Goal: Information Seeking & Learning: Find contact information

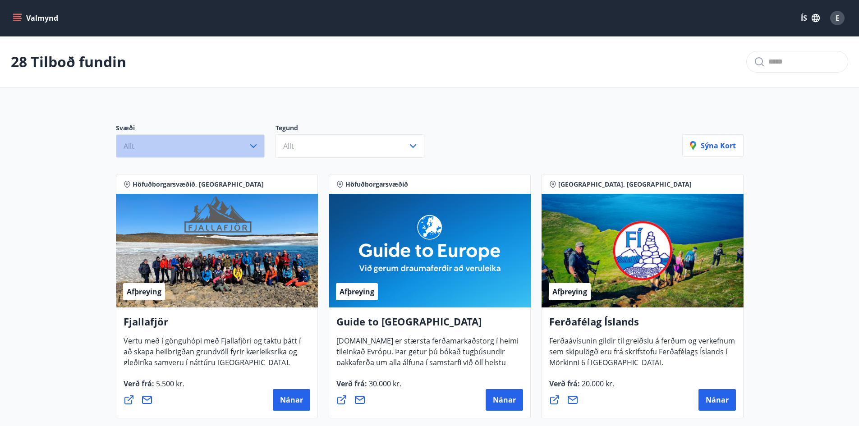
click at [251, 140] on button "Allt" at bounding box center [190, 145] width 149 height 23
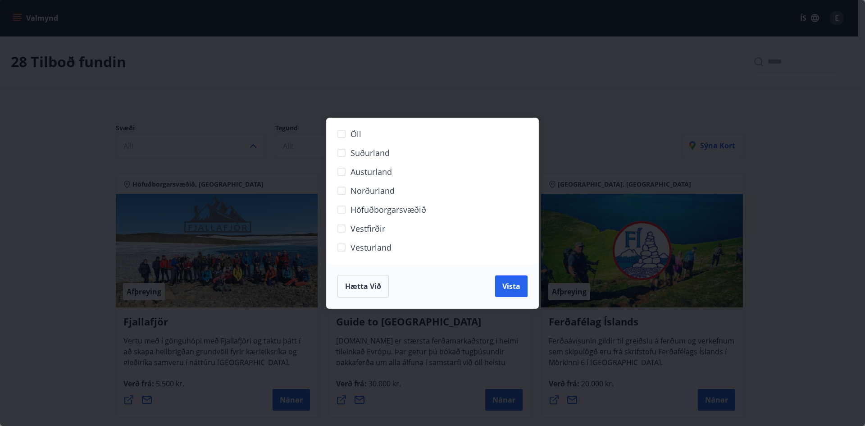
click at [354, 212] on span "Höfuðborgarsvæðið" at bounding box center [389, 210] width 76 height 12
click at [522, 284] on button "Vista" at bounding box center [511, 286] width 32 height 22
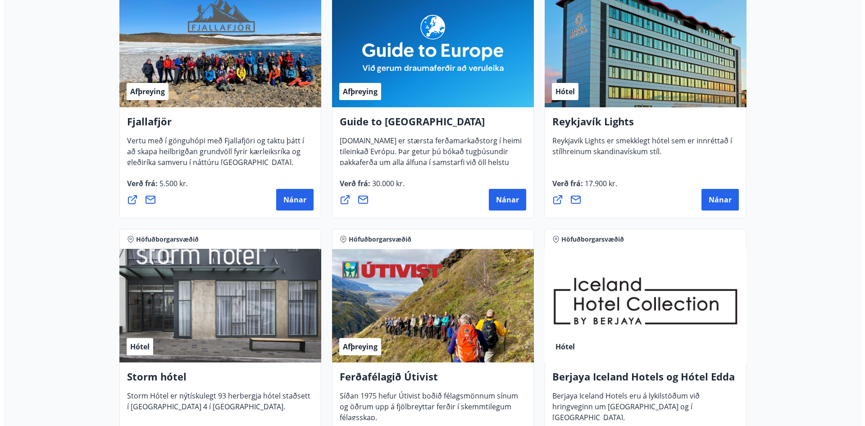
scroll to position [270, 0]
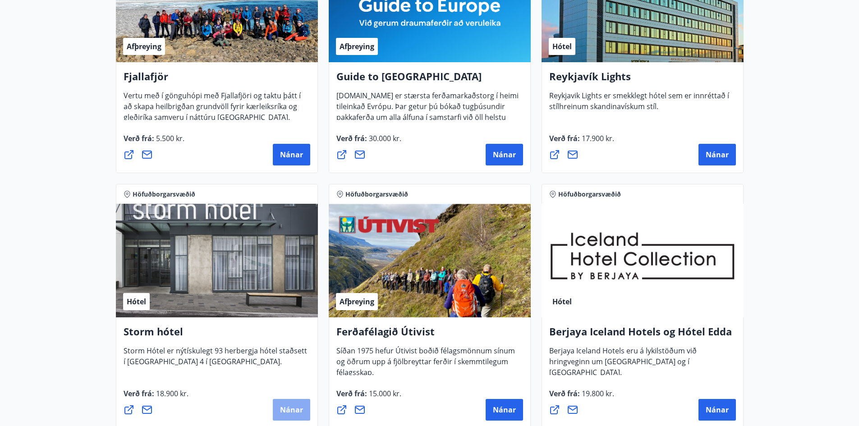
click at [284, 403] on button "Nánar" at bounding box center [291, 410] width 37 height 22
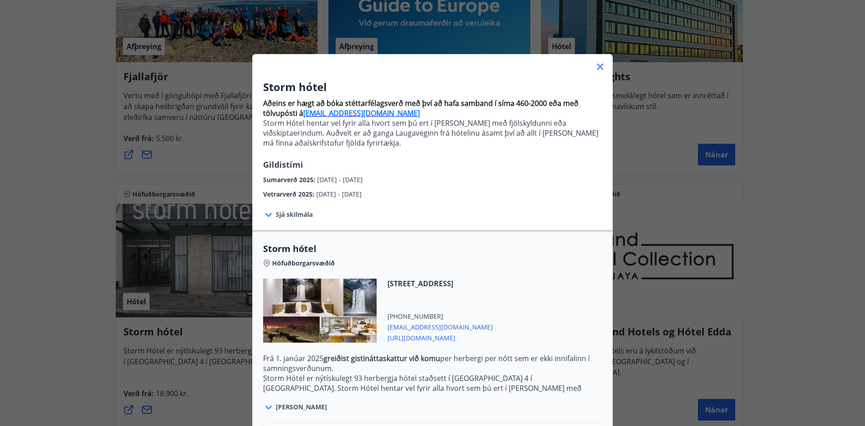
click at [269, 214] on icon at bounding box center [268, 215] width 11 height 11
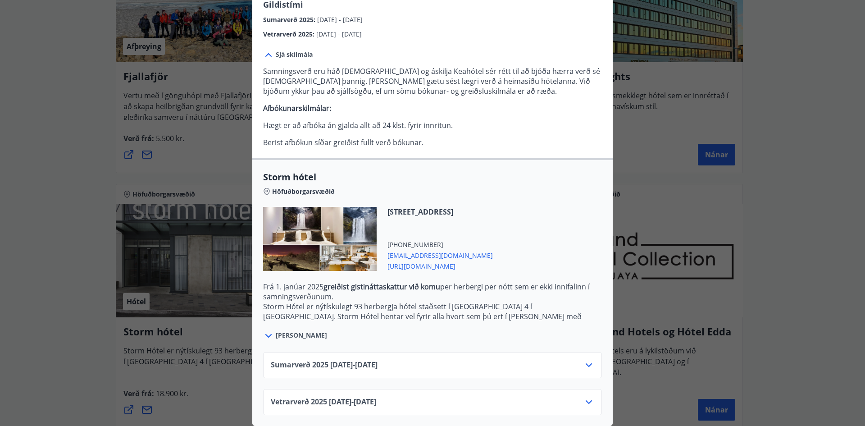
scroll to position [167, 0]
click at [269, 330] on icon at bounding box center [268, 335] width 11 height 11
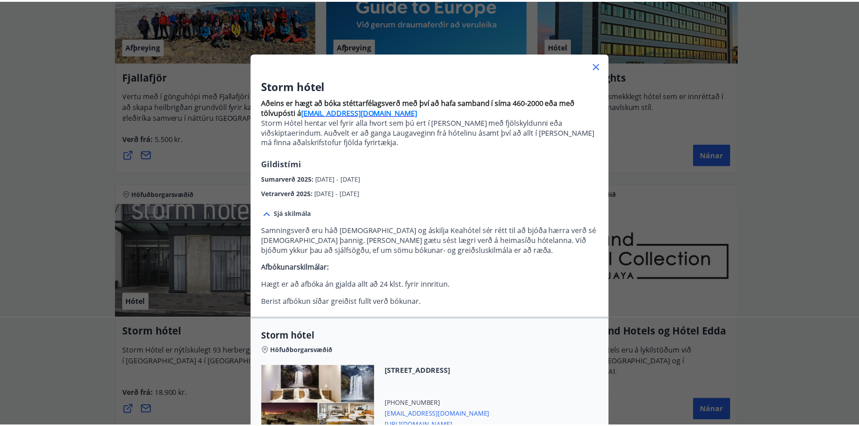
scroll to position [0, 0]
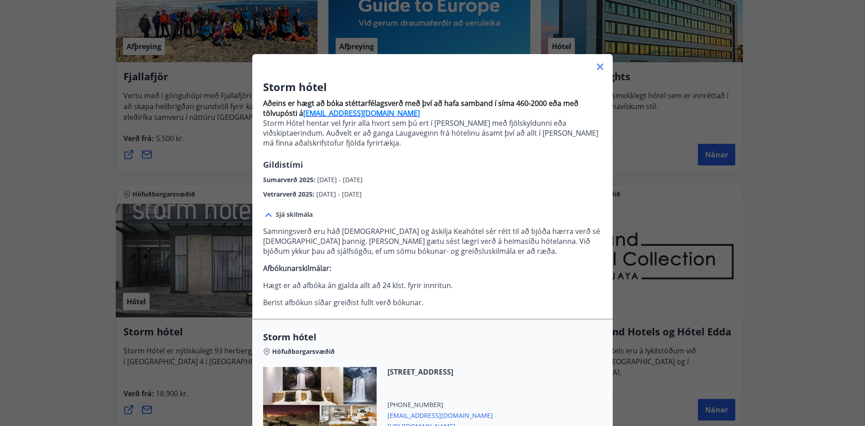
click at [600, 67] on icon at bounding box center [600, 66] width 1 height 1
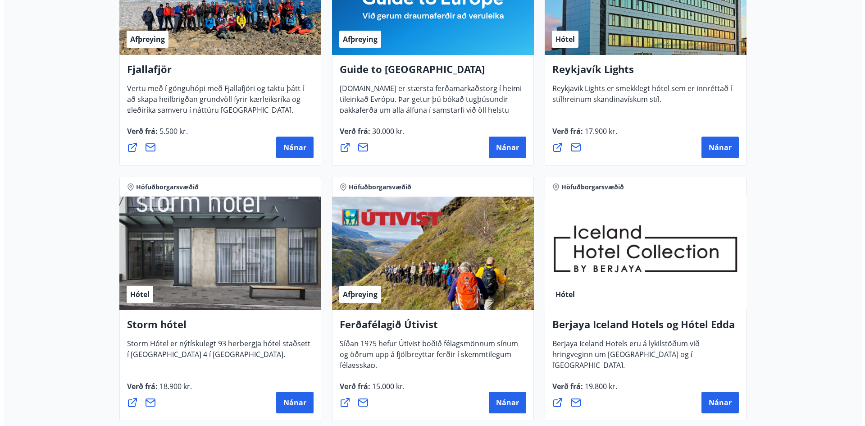
scroll to position [270, 0]
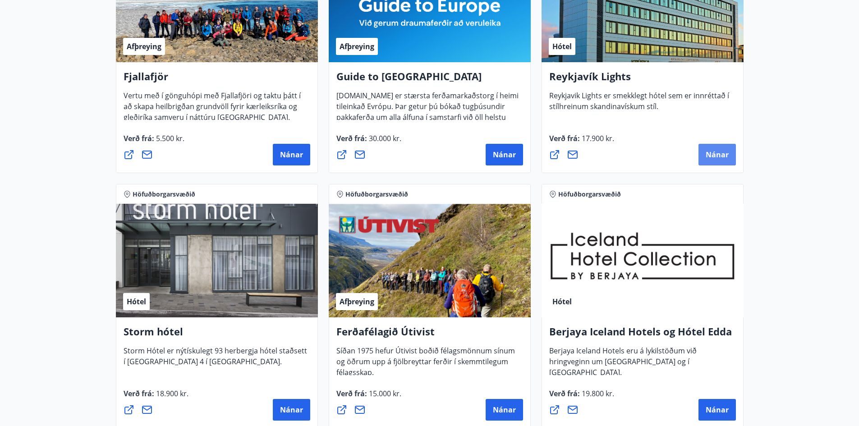
click at [709, 156] on span "Nánar" at bounding box center [716, 155] width 23 height 10
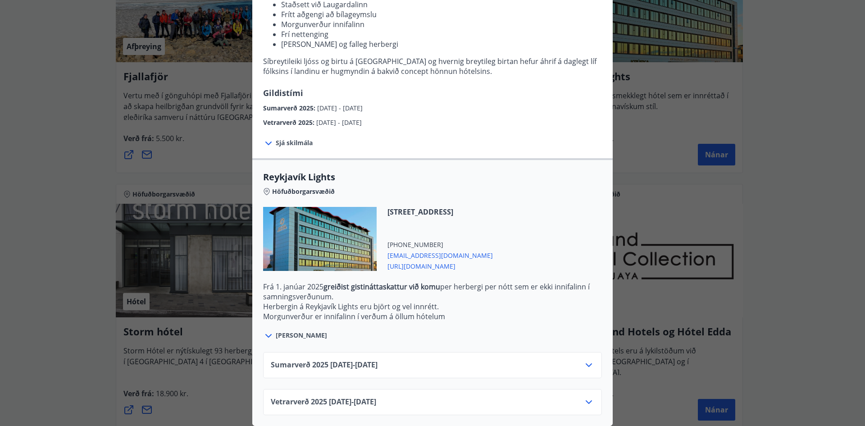
scroll to position [142, 0]
click at [265, 334] on icon at bounding box center [268, 336] width 6 height 4
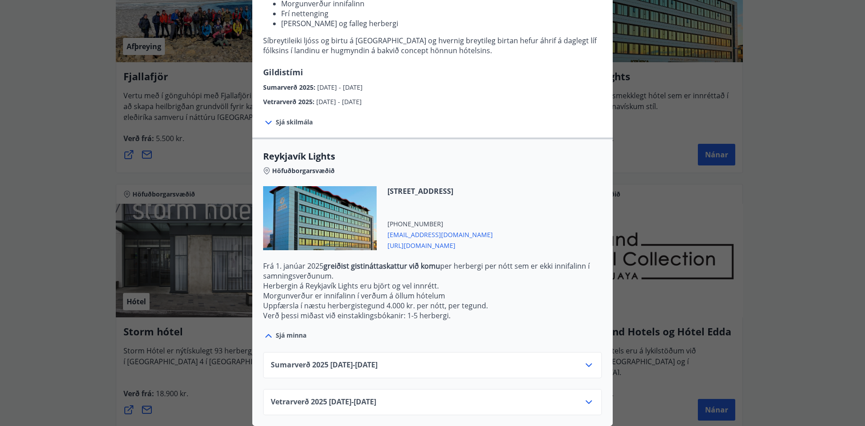
scroll to position [0, 0]
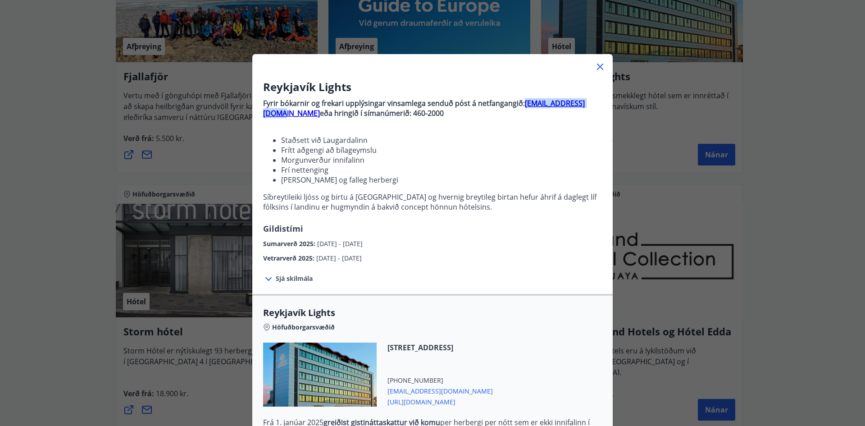
drag, startPoint x: 519, startPoint y: 102, endPoint x: 593, endPoint y: 107, distance: 74.6
click at [593, 107] on p "Fyrir bókarnir og [PERSON_NAME] upplýsingar vinsamlega senduð póst á netfangang…" at bounding box center [432, 108] width 339 height 20
copy p "[EMAIL_ADDRESS][DOMAIN_NAME]"
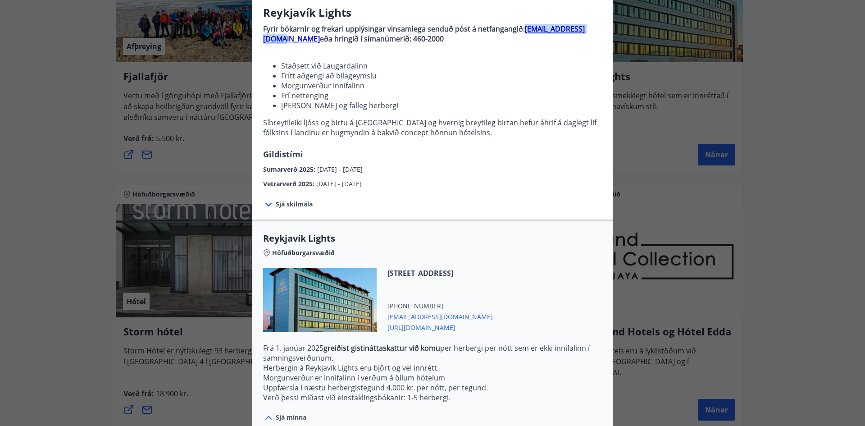
scroll to position [90, 0]
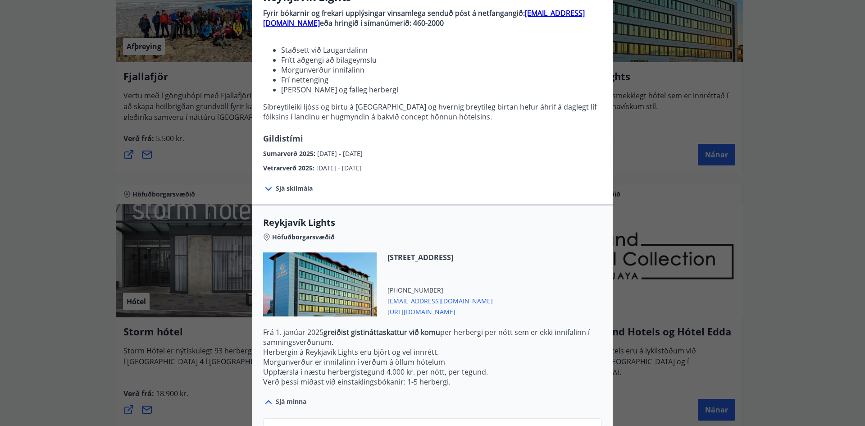
click at [297, 188] on span "Sjá skilmála" at bounding box center [294, 188] width 37 height 9
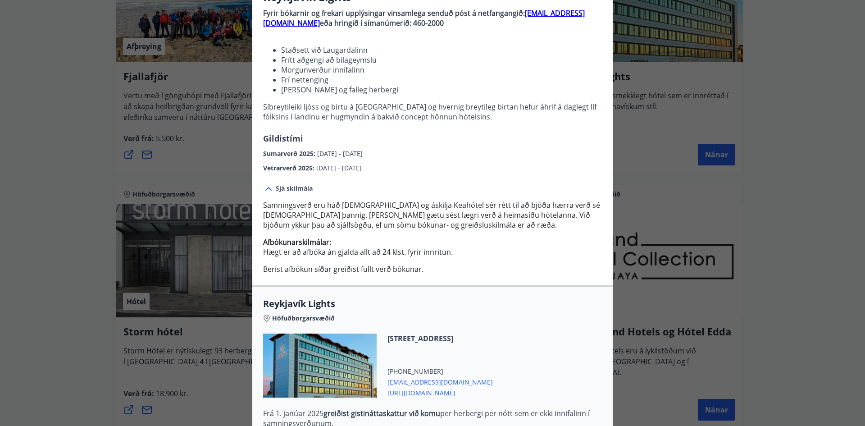
click at [397, 225] on span "Samningsverð eru háð [DEMOGRAPHIC_DATA] og áskilja Keahótel sér rétt til að bjó…" at bounding box center [431, 215] width 337 height 30
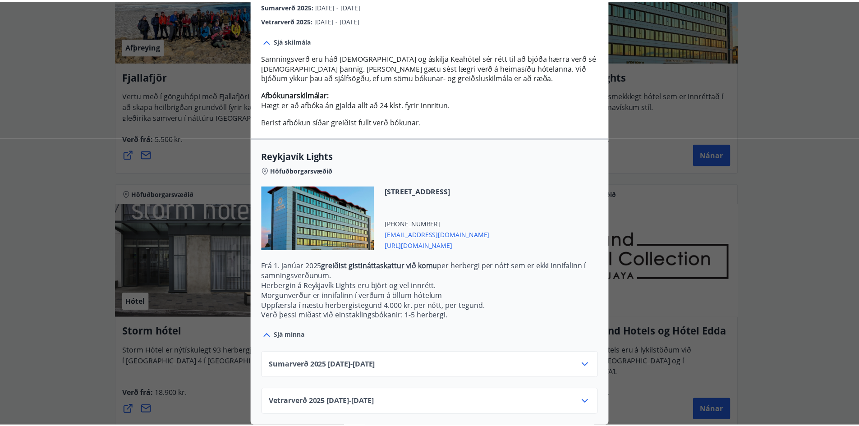
scroll to position [0, 0]
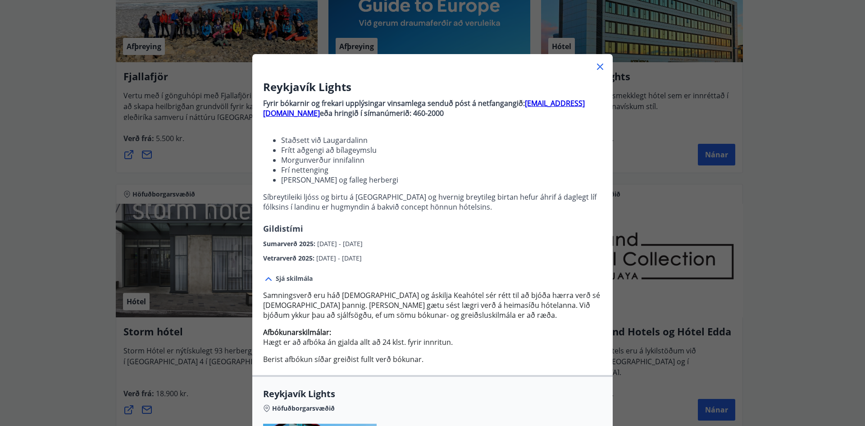
click at [598, 67] on icon at bounding box center [600, 66] width 11 height 11
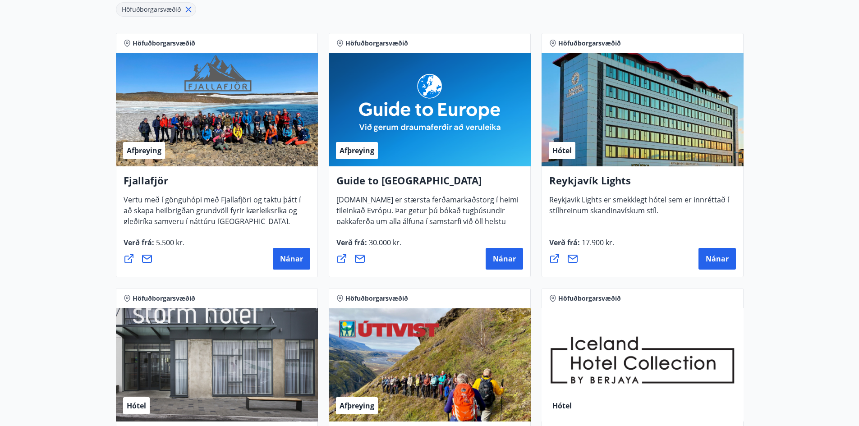
scroll to position [135, 0]
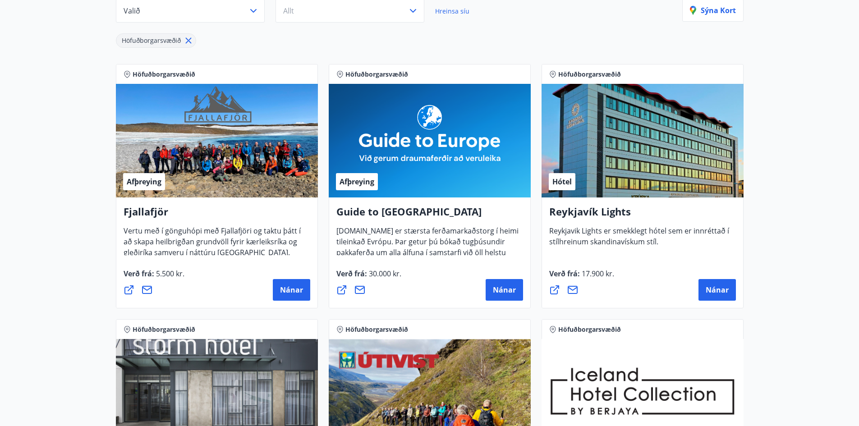
click at [553, 290] on icon at bounding box center [554, 289] width 11 height 11
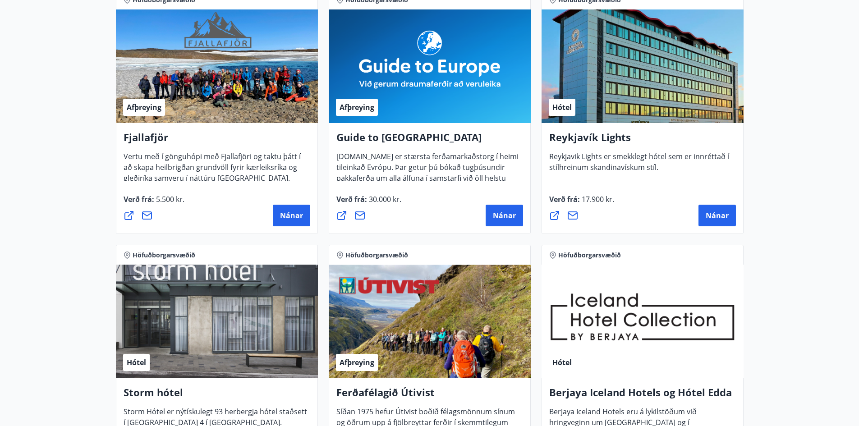
scroll to position [270, 0]
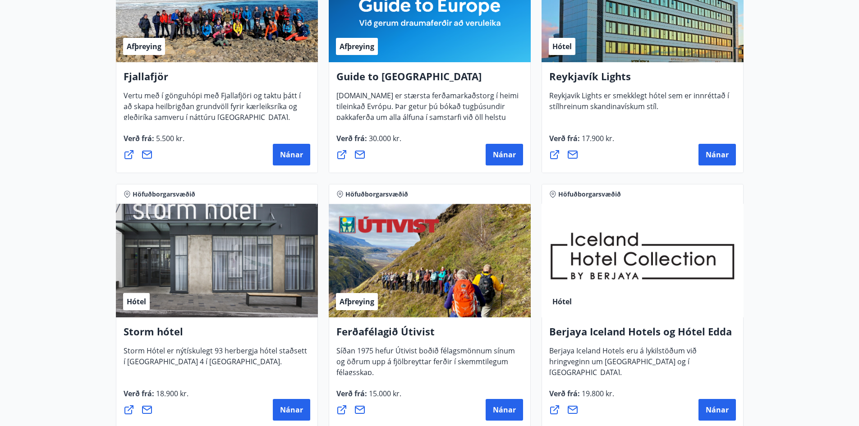
click at [574, 153] on icon at bounding box center [572, 154] width 11 height 11
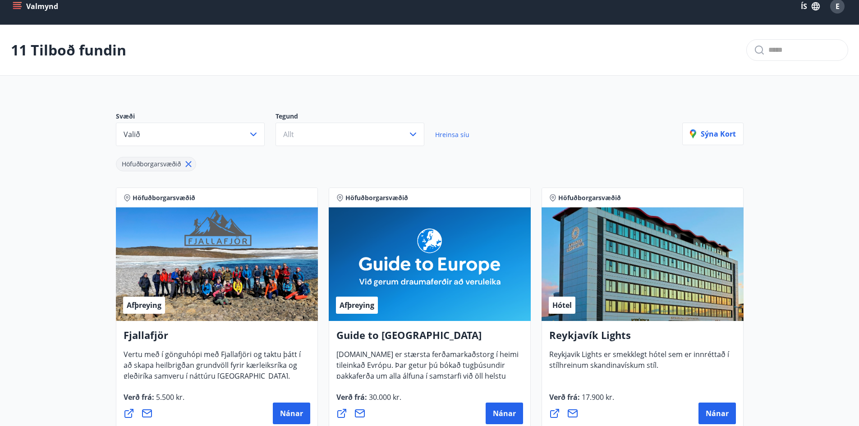
scroll to position [0, 0]
